Goal: Transaction & Acquisition: Subscribe to service/newsletter

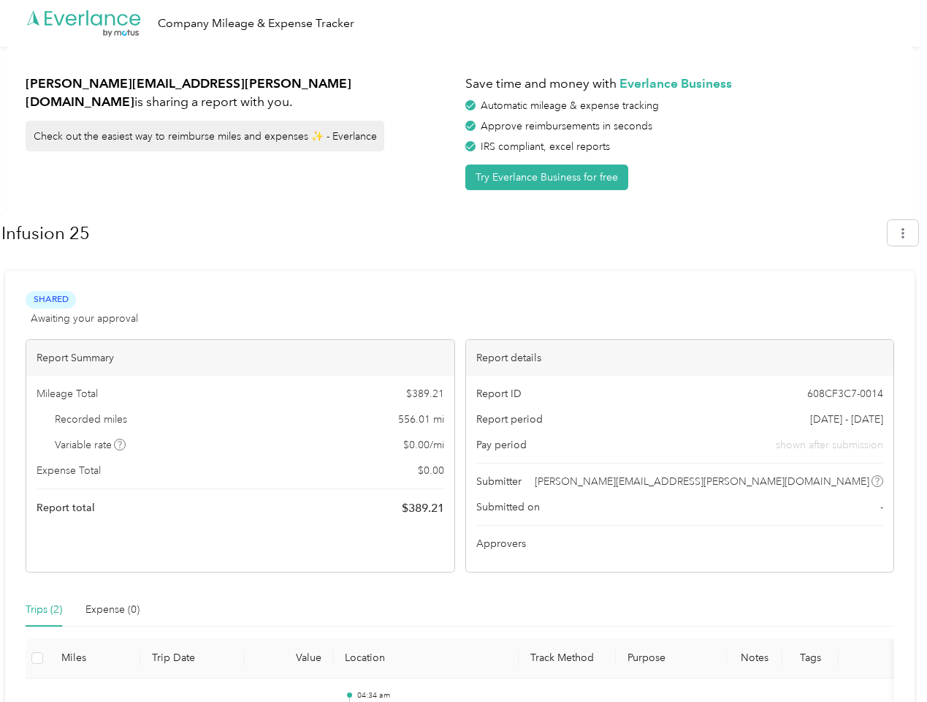
click at [466, 351] on div "Report details" at bounding box center [680, 358] width 428 height 36
click at [463, 23] on div ".cls-1 { fill: #00adee; } .cls-2 { fill: #fff; } .cls-3 { fill: #707372; } .cls…" at bounding box center [460, 23] width 920 height 47
click at [550, 177] on button "Try Everlance Business for free" at bounding box center [547, 177] width 163 height 26
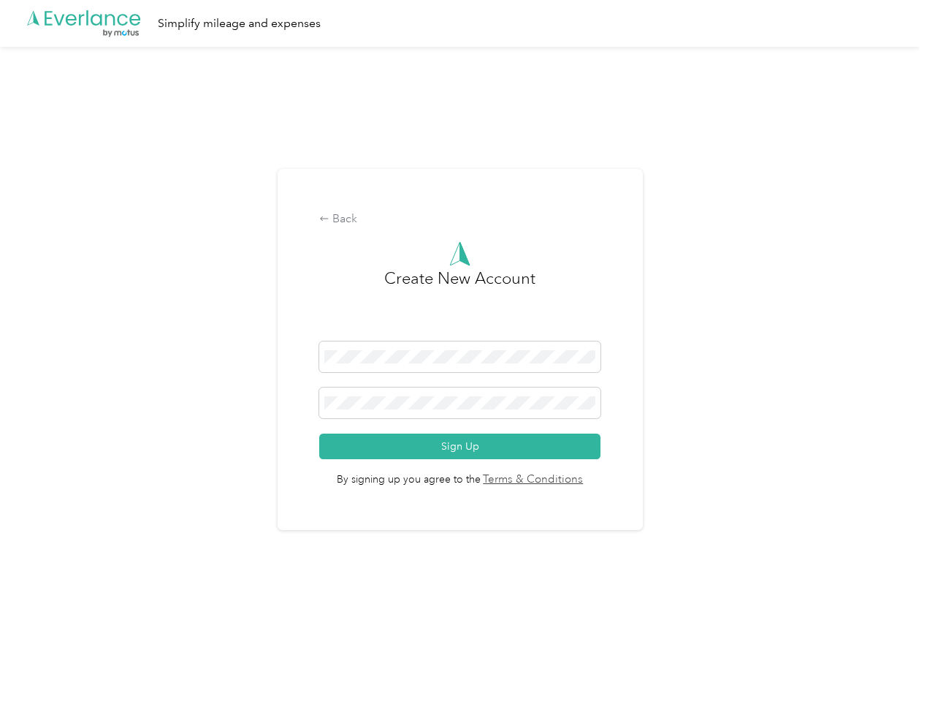
click at [444, 233] on div "Back Create New Account Sign Up By signing up you agree to the Terms & Conditio…" at bounding box center [460, 350] width 365 height 362
